Goal: Obtain resource: Download file/media

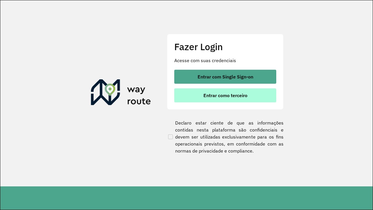
click at [225, 95] on span "Entrar como terceiro" at bounding box center [226, 95] width 44 height 5
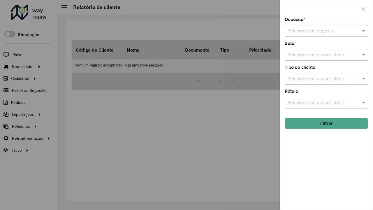
click at [321, 31] on input "text" at bounding box center [321, 31] width 66 height 7
click at [327, 123] on button "Filtrar" at bounding box center [326, 123] width 83 height 11
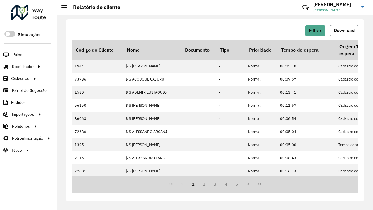
click at [345, 31] on span "Download" at bounding box center [344, 30] width 21 height 5
